Goal: Task Accomplishment & Management: Use online tool/utility

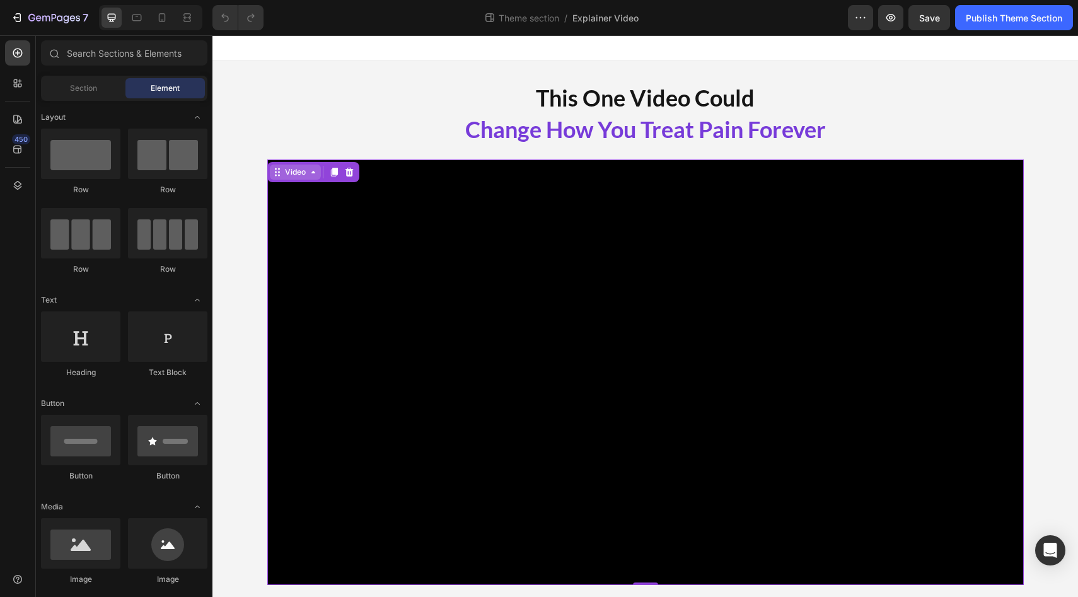
click at [285, 166] on div "Video" at bounding box center [296, 171] width 26 height 11
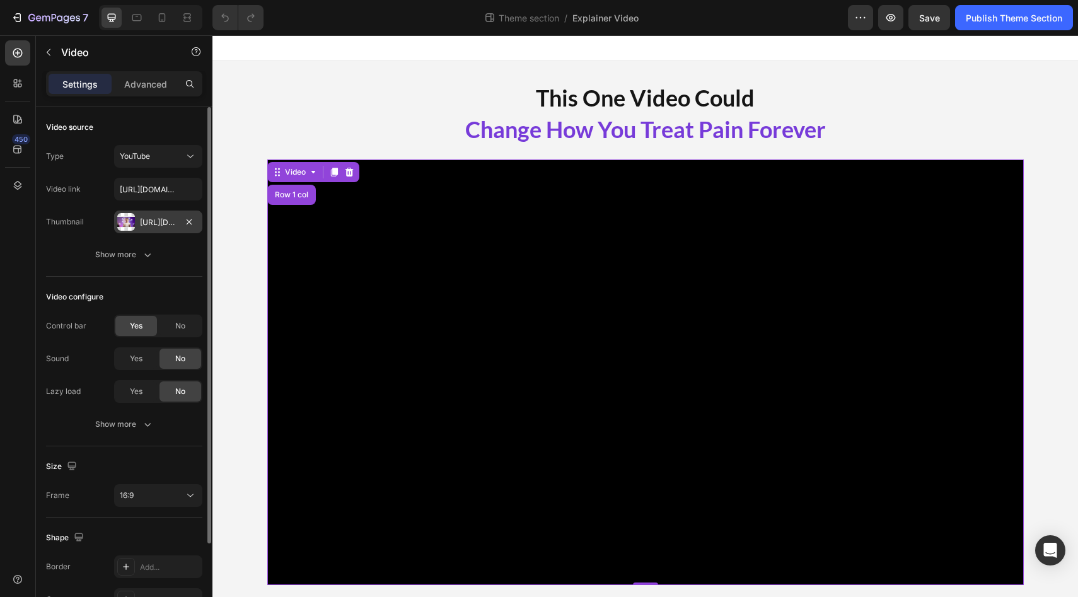
click at [157, 223] on div "[URL][DOMAIN_NAME]" at bounding box center [158, 222] width 37 height 11
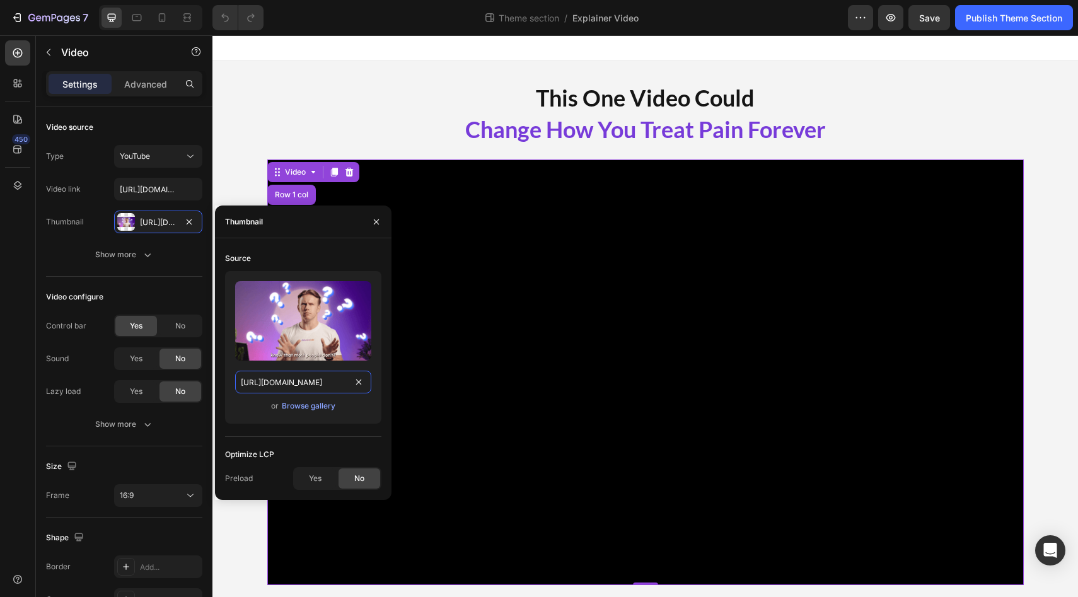
click at [300, 378] on input "[URL][DOMAIN_NAME]" at bounding box center [303, 382] width 136 height 23
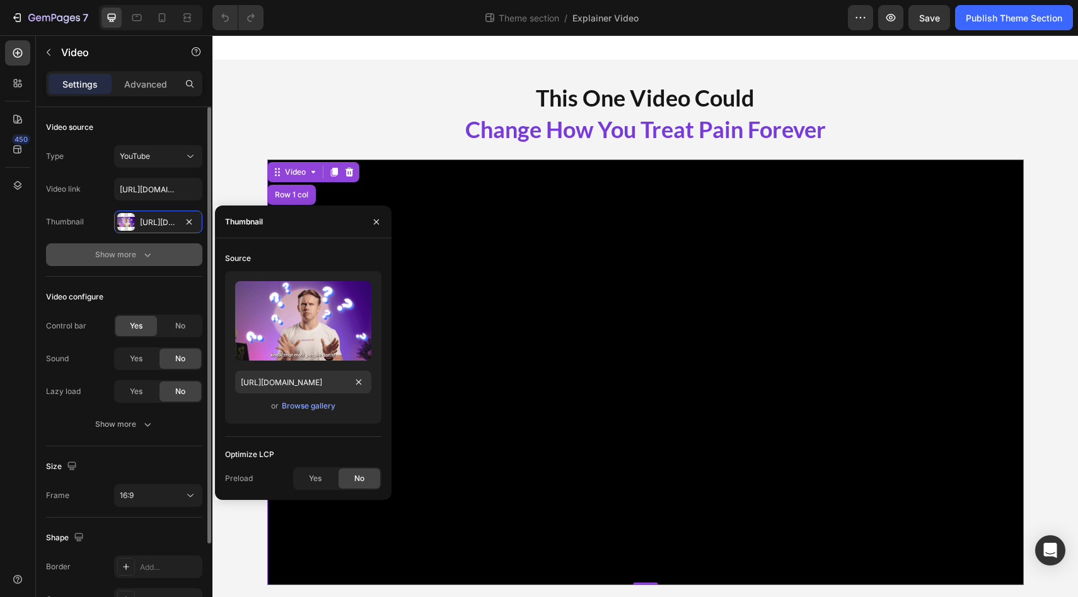
click at [152, 248] on icon "button" at bounding box center [147, 254] width 13 height 13
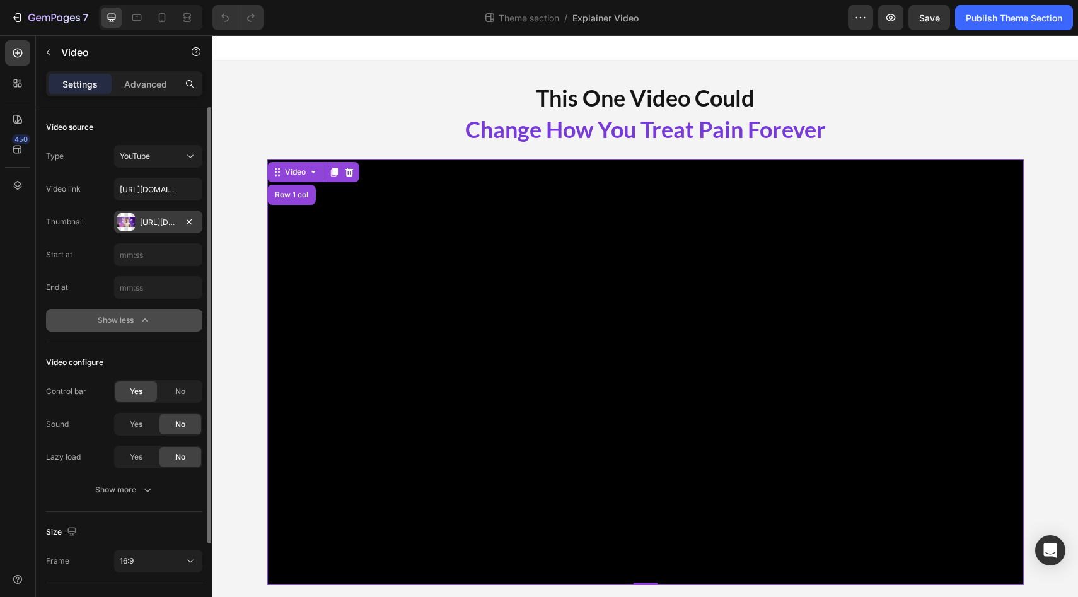
click at [159, 224] on div "[URL][DOMAIN_NAME]" at bounding box center [158, 222] width 37 height 11
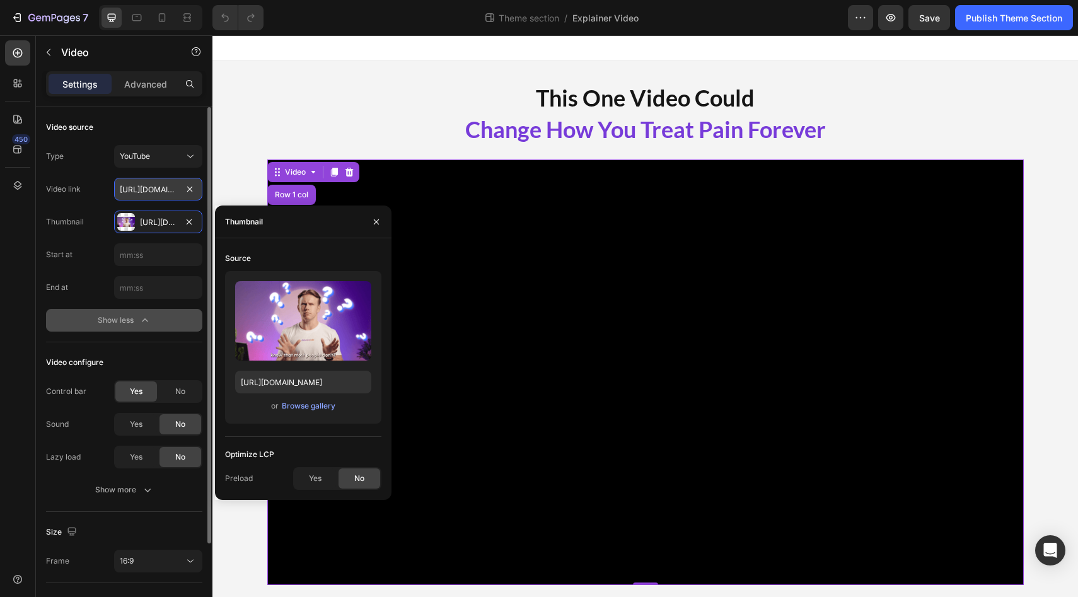
click at [159, 178] on input "[URL][DOMAIN_NAME]" at bounding box center [158, 189] width 88 height 23
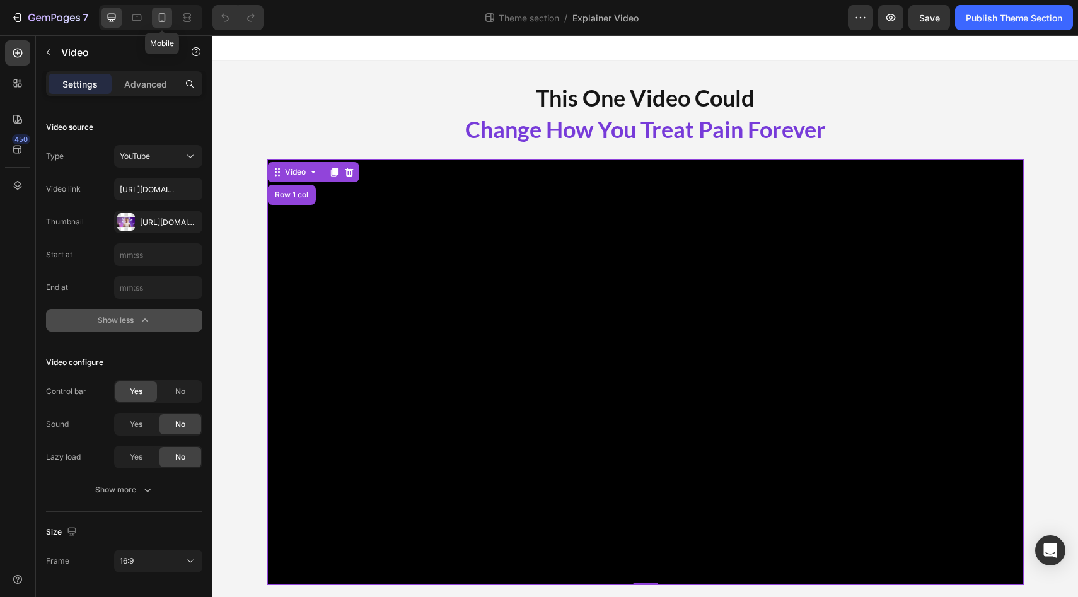
click at [165, 20] on icon at bounding box center [162, 17] width 7 height 9
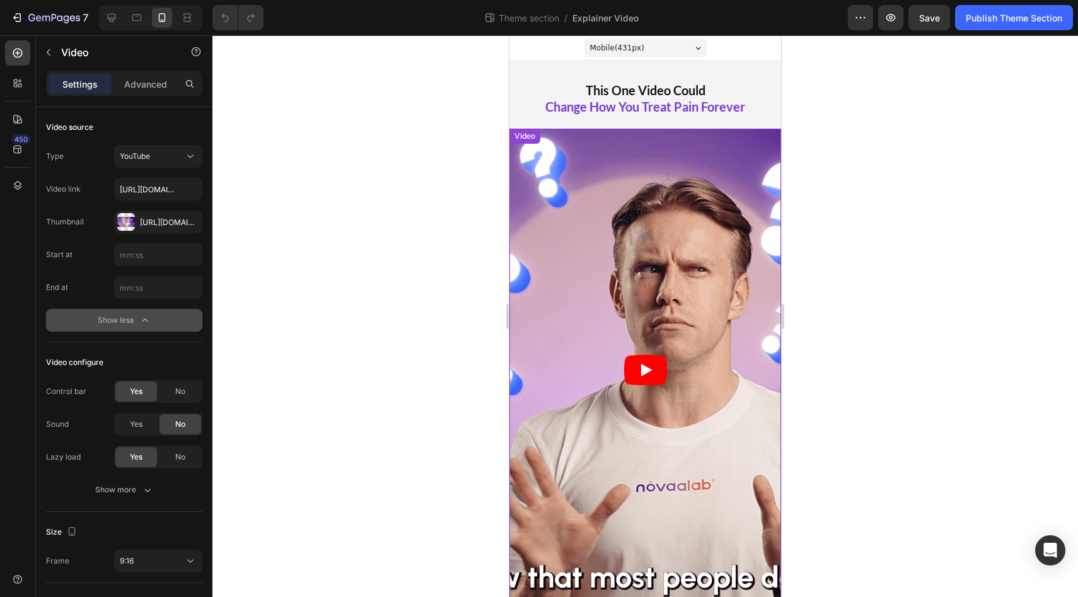
click at [565, 211] on article at bounding box center [646, 370] width 272 height 483
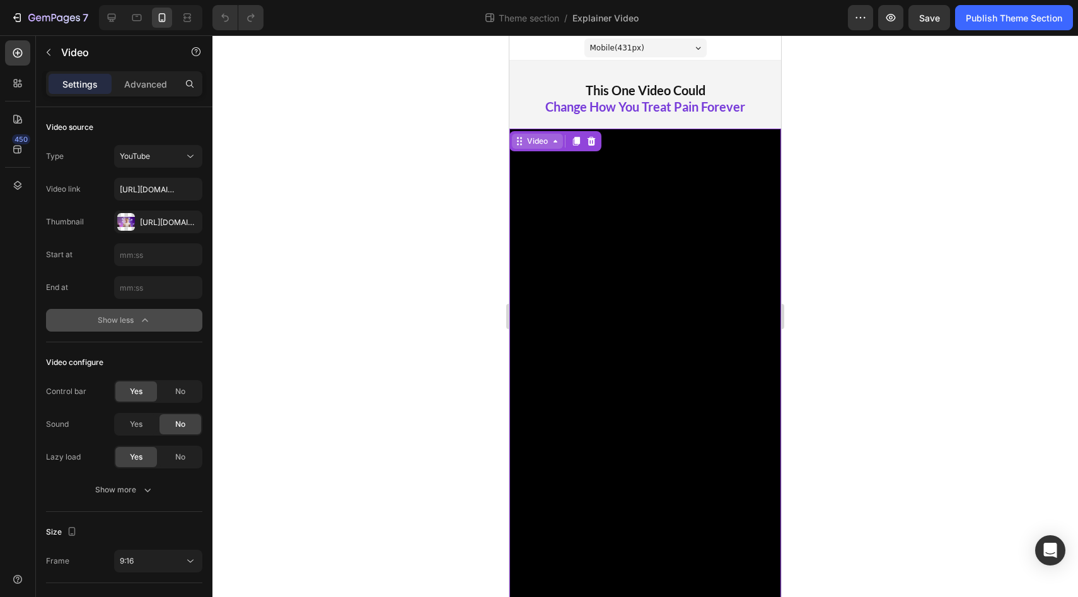
click at [541, 137] on div "Video" at bounding box center [538, 141] width 26 height 11
click at [537, 142] on div "Video" at bounding box center [538, 141] width 26 height 11
click at [181, 184] on input "[URL][DOMAIN_NAME]" at bounding box center [158, 189] width 88 height 23
click at [540, 141] on div "Video" at bounding box center [538, 141] width 26 height 11
click at [15, 180] on icon at bounding box center [17, 185] width 13 height 13
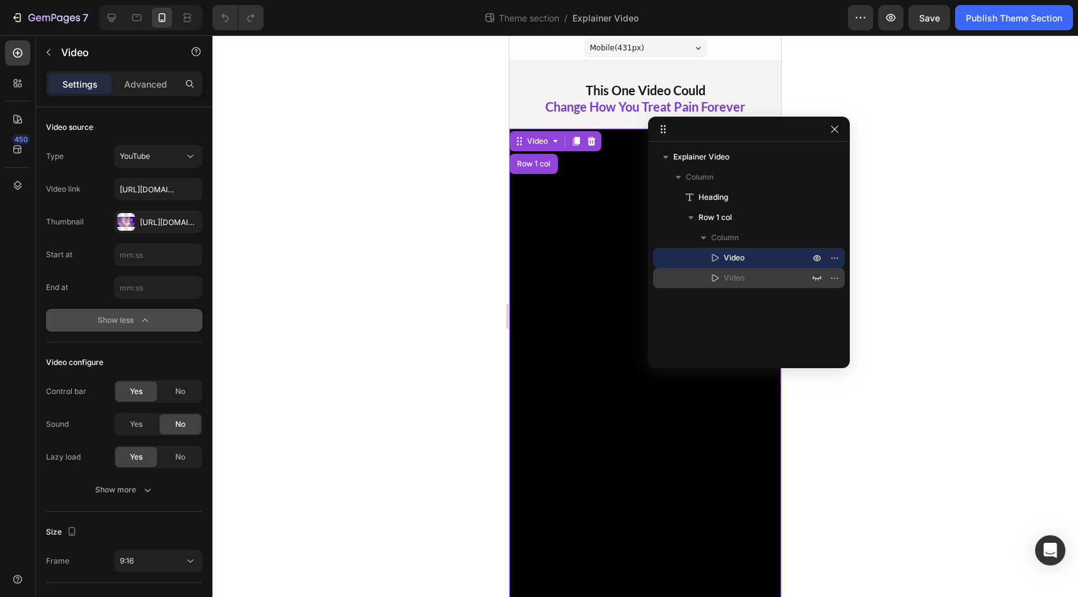
click at [767, 277] on p "Video" at bounding box center [753, 278] width 88 height 13
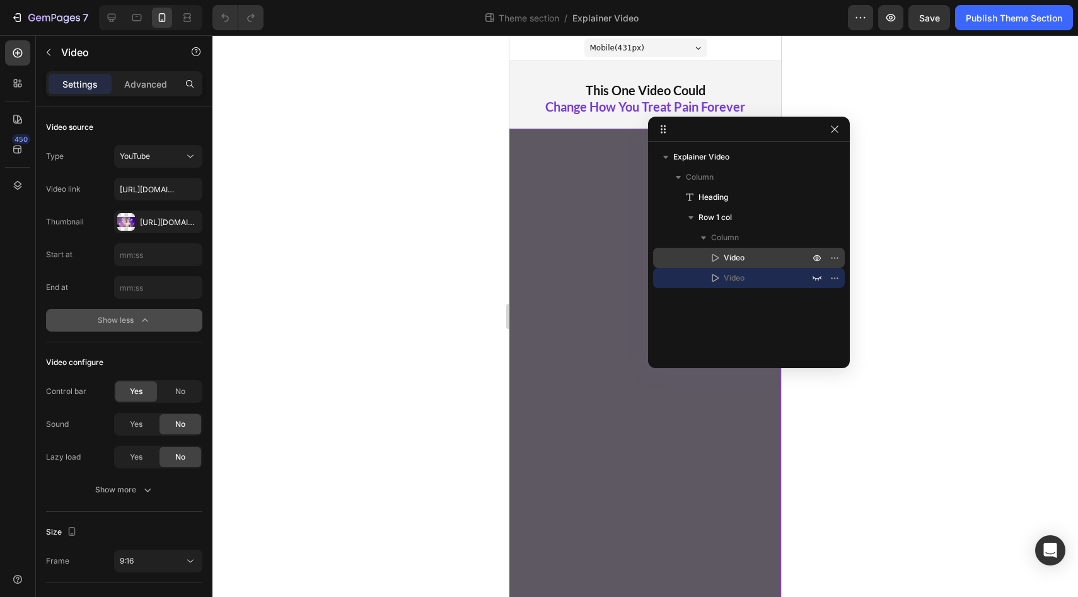
click at [767, 264] on p "Video" at bounding box center [753, 258] width 88 height 13
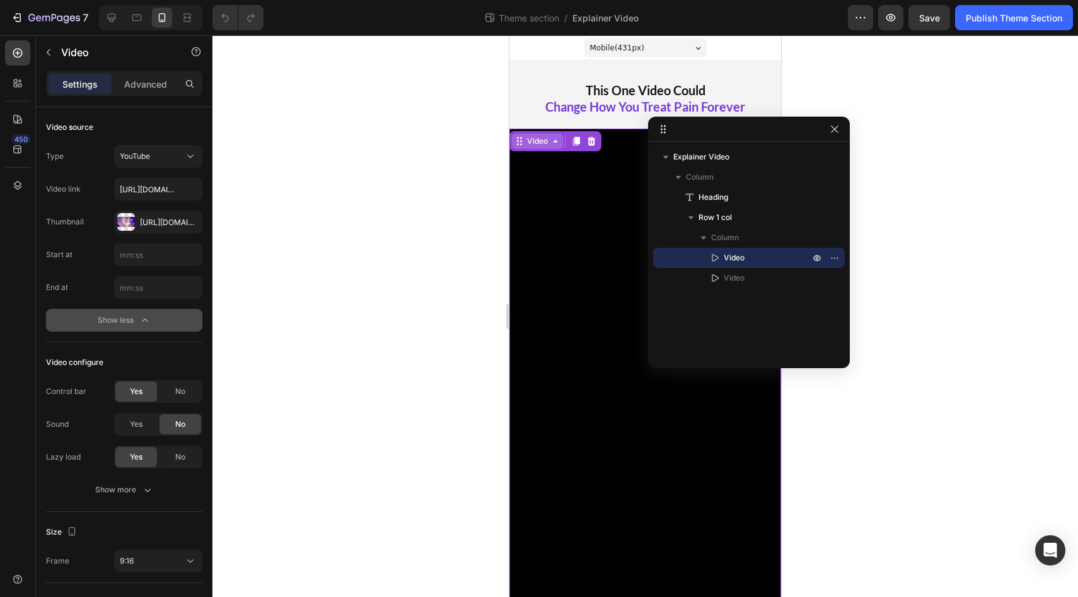
click at [536, 138] on div "Video" at bounding box center [538, 141] width 26 height 11
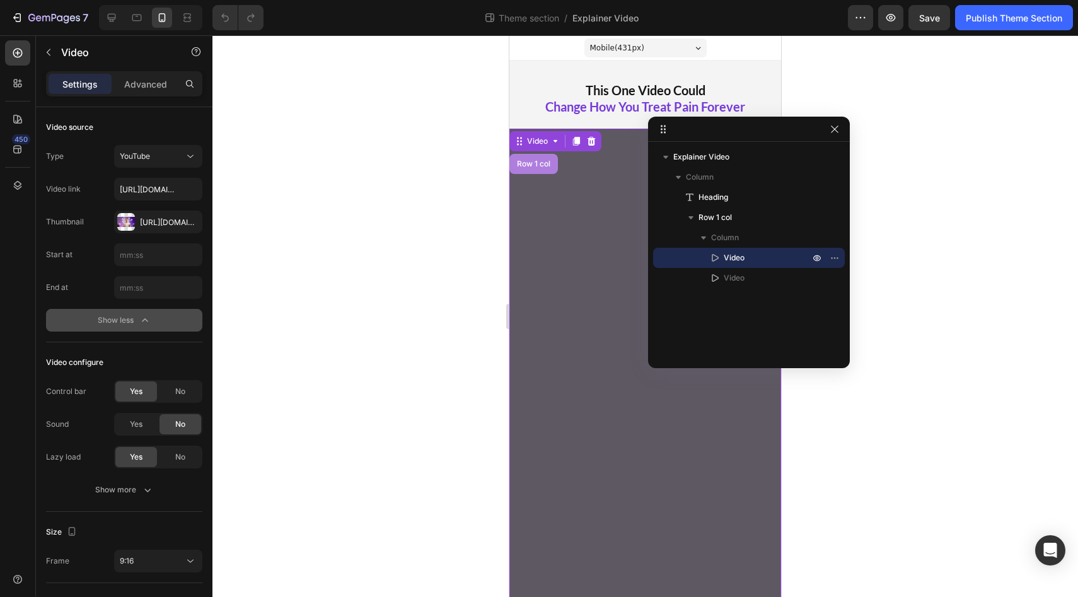
click at [534, 160] on div "Row 1 col" at bounding box center [534, 164] width 49 height 20
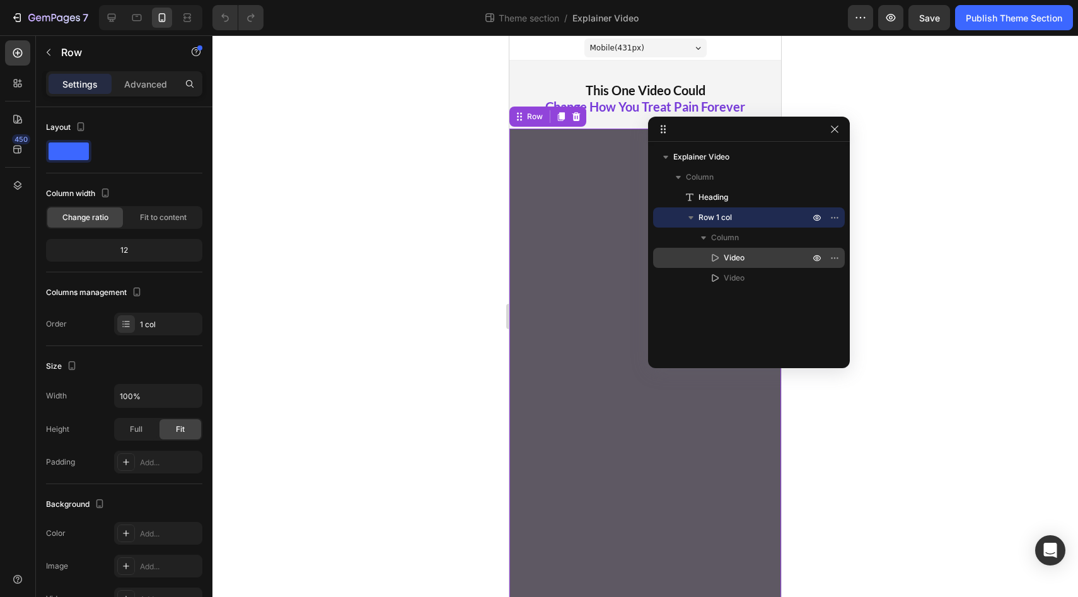
click at [724, 255] on span "Video" at bounding box center [734, 258] width 21 height 13
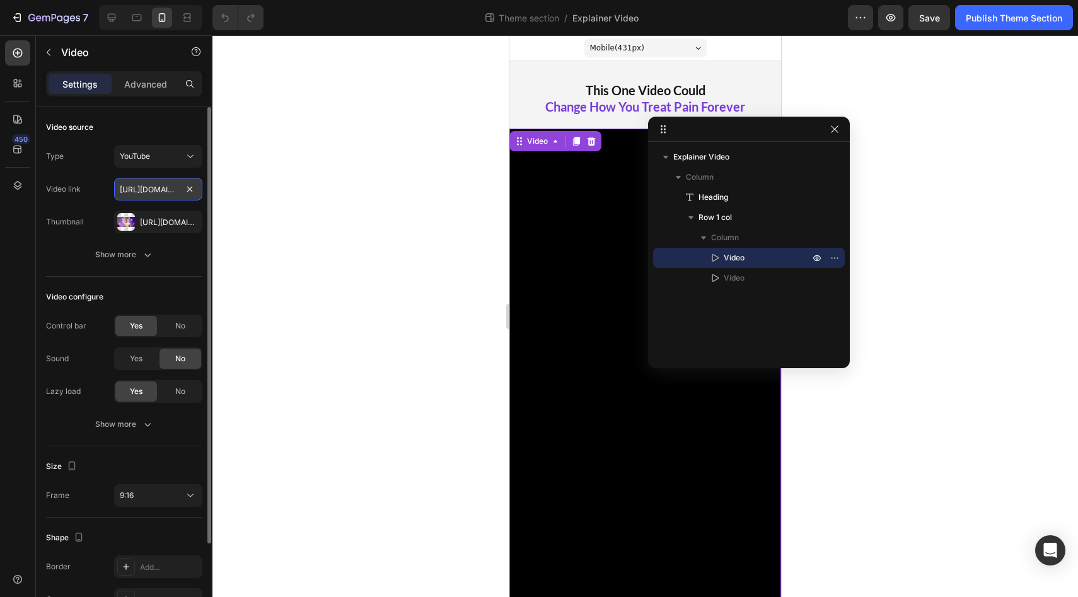
click at [147, 191] on input "[URL][DOMAIN_NAME]" at bounding box center [158, 189] width 88 height 23
click at [160, 192] on input "[URL][DOMAIN_NAME]" at bounding box center [158, 189] width 88 height 23
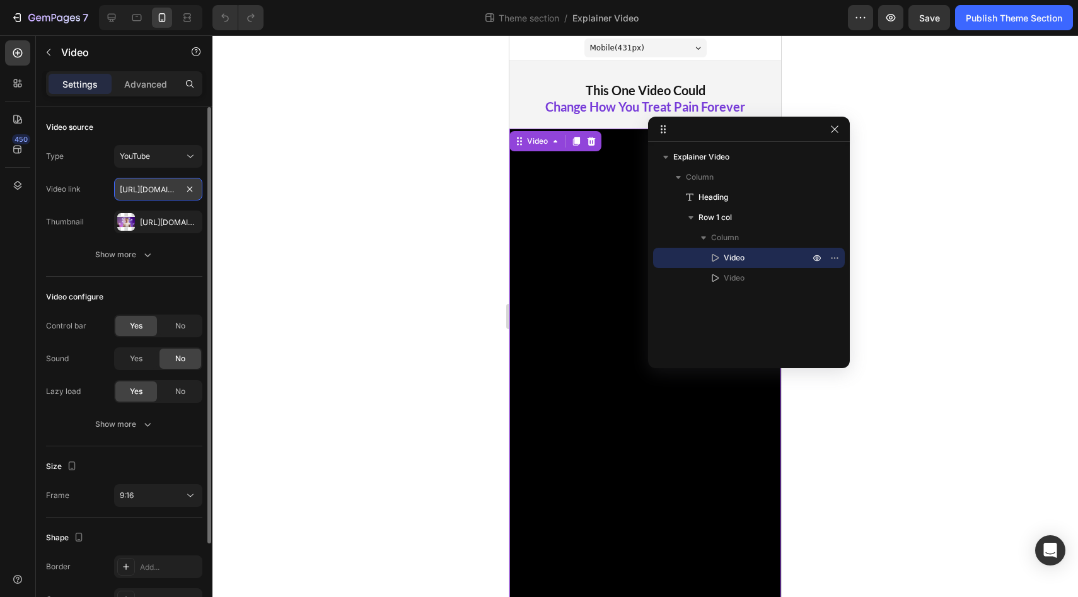
click at [160, 192] on input "[URL][DOMAIN_NAME]" at bounding box center [158, 189] width 88 height 23
click at [112, 16] on icon at bounding box center [111, 17] width 13 height 13
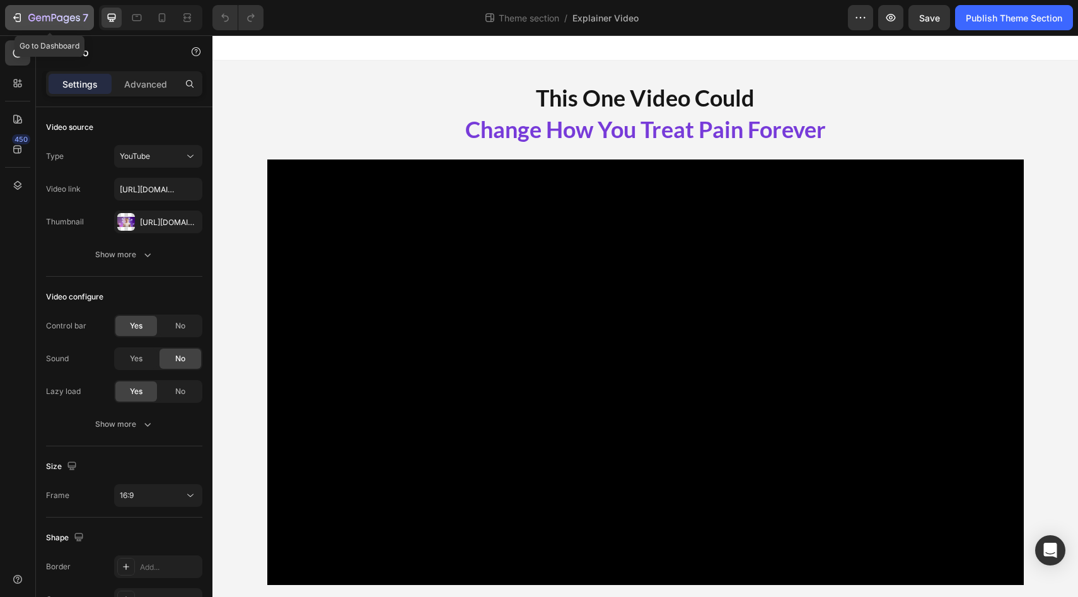
click at [23, 21] on div "7" at bounding box center [50, 17] width 78 height 15
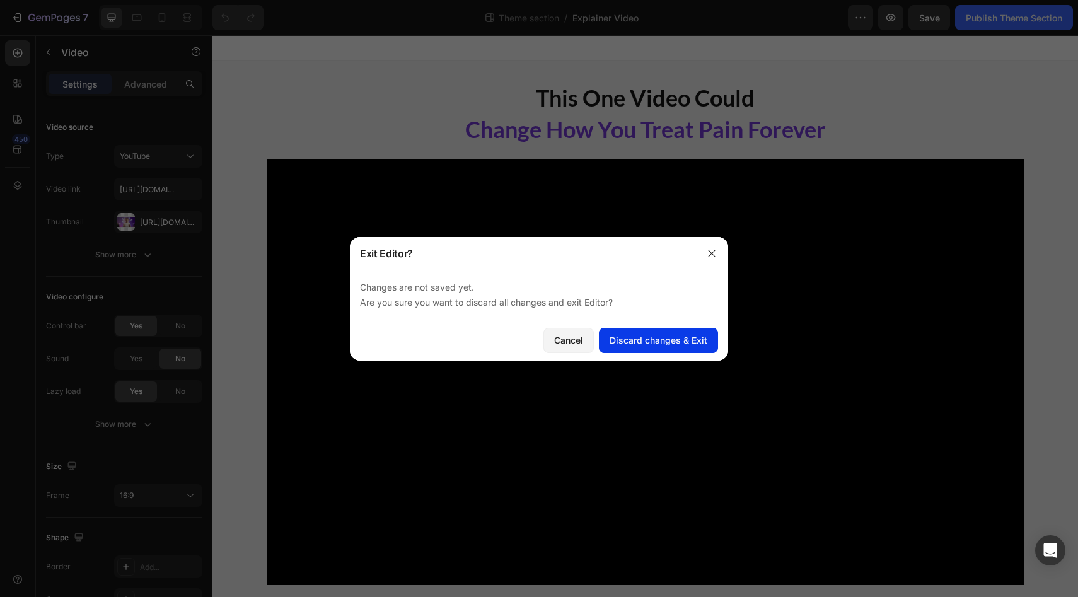
click at [636, 334] on div "Discard changes & Exit" at bounding box center [659, 340] width 98 height 13
